Goal: Use online tool/utility: Utilize a website feature to perform a specific function

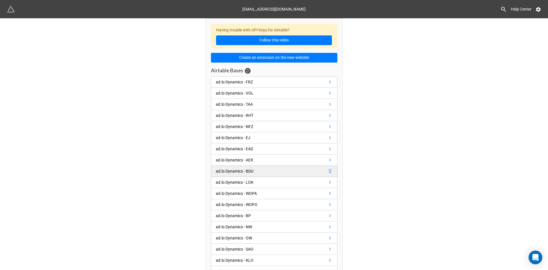
click at [254, 172] on div "ad.lo Dynamics - BDU" at bounding box center [236, 171] width 40 height 6
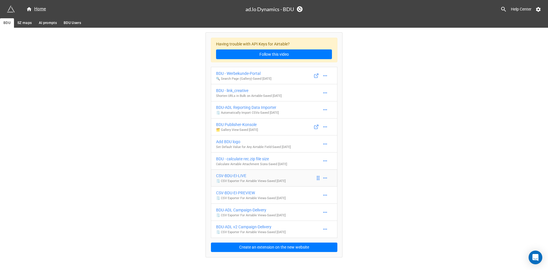
click at [245, 176] on div "CSV-BDU-EI-LIVE" at bounding box center [251, 176] width 70 height 6
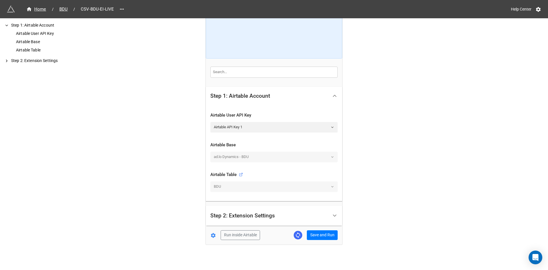
scroll to position [51, 0]
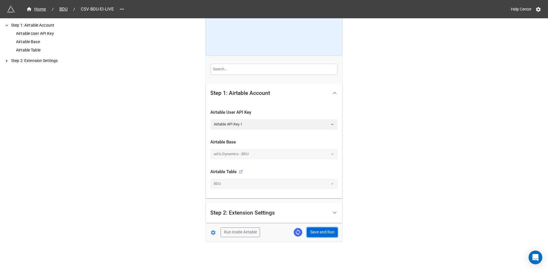
click at [322, 231] on button "Save and Run" at bounding box center [322, 232] width 31 height 10
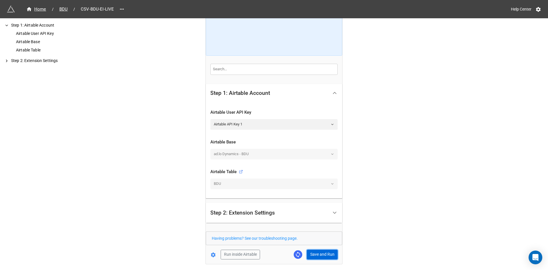
click at [321, 255] on button "Save and Run" at bounding box center [322, 255] width 31 height 10
click at [62, 9] on span "BDU" at bounding box center [63, 9] width 15 height 7
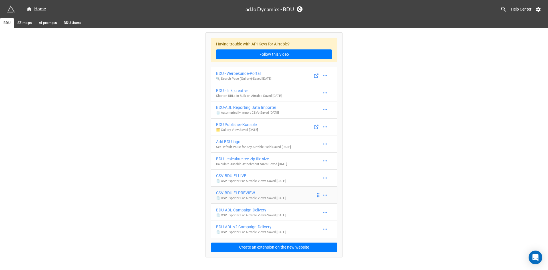
click at [246, 193] on div "CSV-BDU-EI-PREVIEW" at bounding box center [251, 193] width 70 height 6
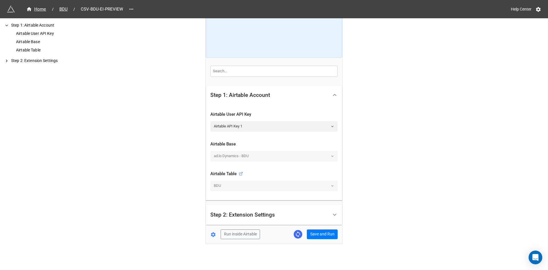
scroll to position [51, 0]
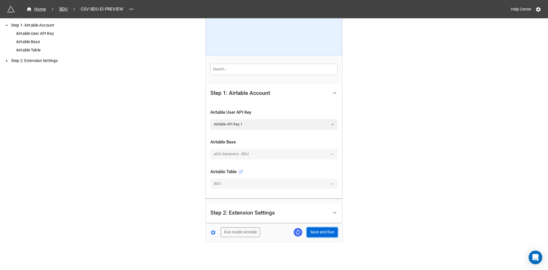
click at [322, 229] on button "Save and Run" at bounding box center [322, 232] width 31 height 10
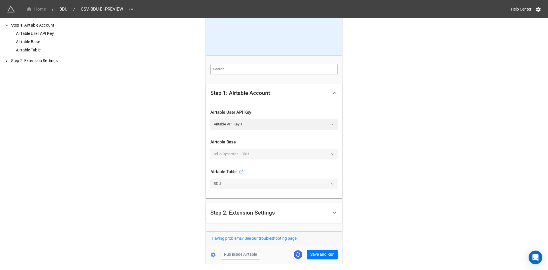
click at [43, 9] on div "Home" at bounding box center [36, 9] width 20 height 7
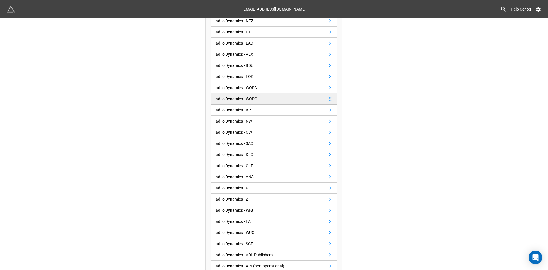
scroll to position [114, 0]
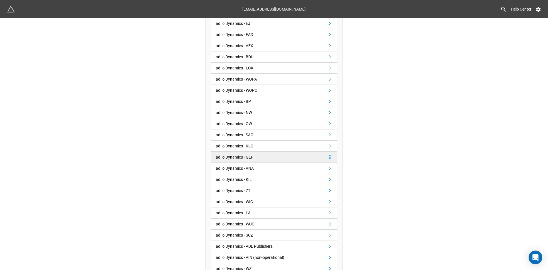
click at [255, 157] on link "ad.lo Dynamics - GLF" at bounding box center [274, 157] width 127 height 11
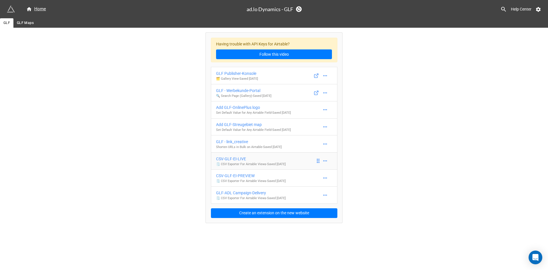
click at [233, 159] on div "CSV-GLF-EI-LIVE" at bounding box center [251, 159] width 70 height 6
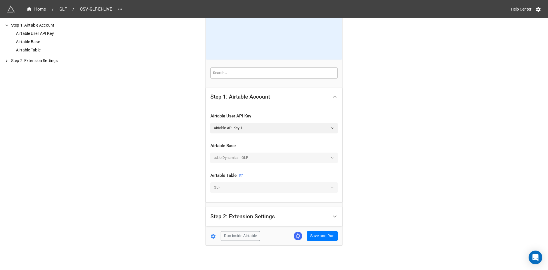
scroll to position [51, 0]
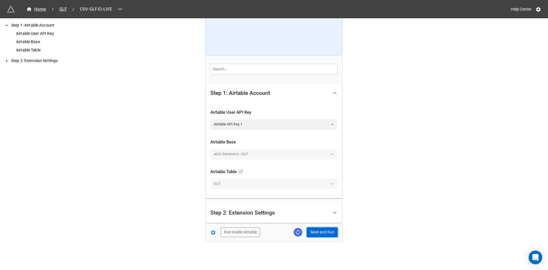
click at [317, 230] on button "Save and Run" at bounding box center [322, 232] width 31 height 10
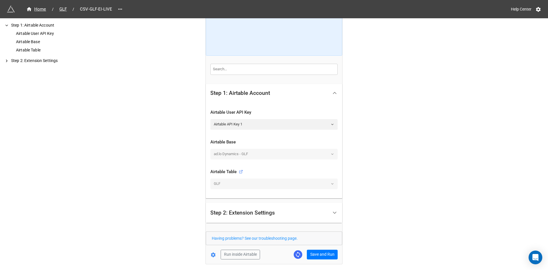
scroll to position [73, 0]
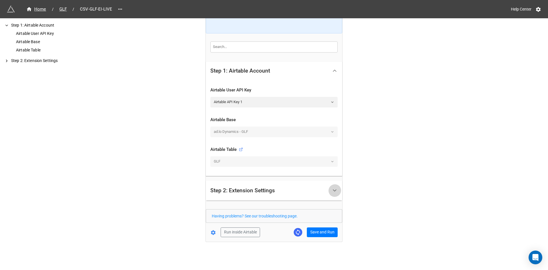
click at [333, 190] on icon at bounding box center [335, 190] width 6 height 6
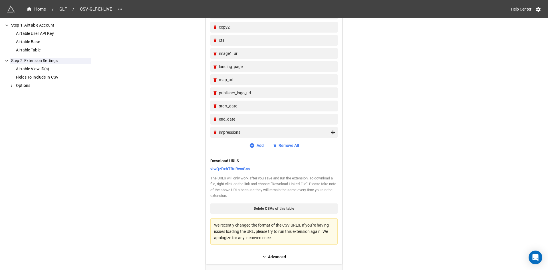
scroll to position [314, 0]
click at [232, 172] on link "viwQzDxhTBuRwcGcs" at bounding box center [230, 168] width 39 height 6
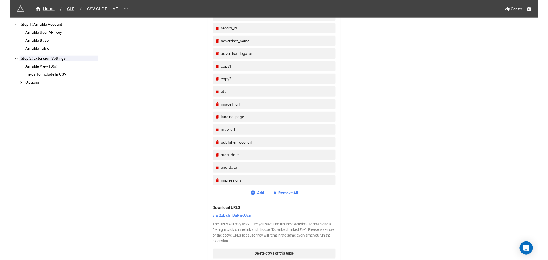
scroll to position [257, 0]
